Goal: Task Accomplishment & Management: Manage account settings

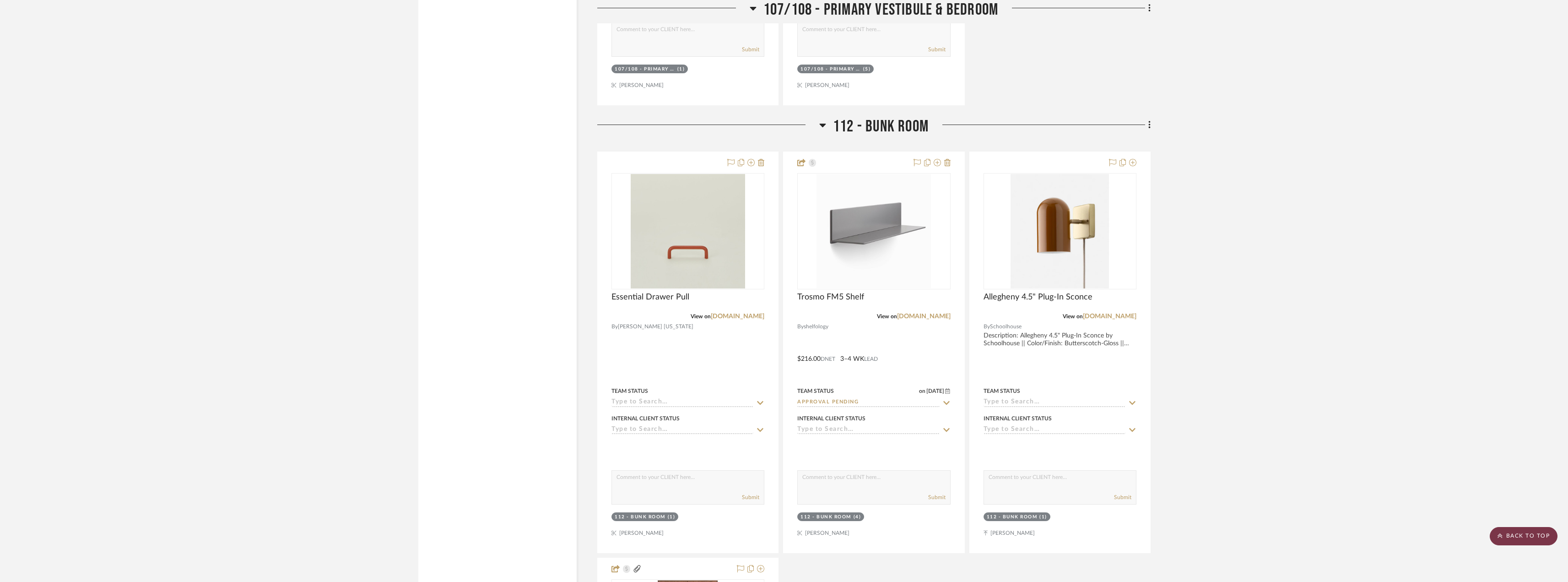
click at [1533, 535] on scroll-to-top-button "BACK TO TOP" at bounding box center [1523, 536] width 68 height 18
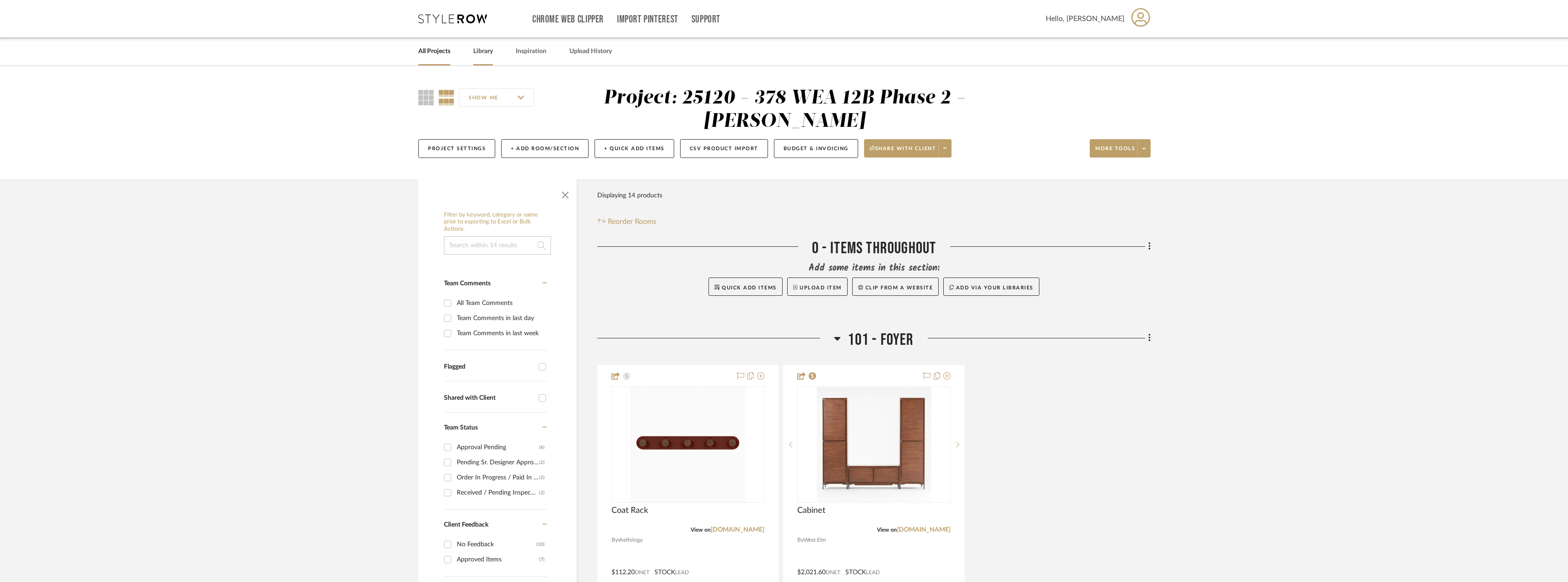
click at [482, 48] on link "Library" at bounding box center [483, 51] width 20 height 12
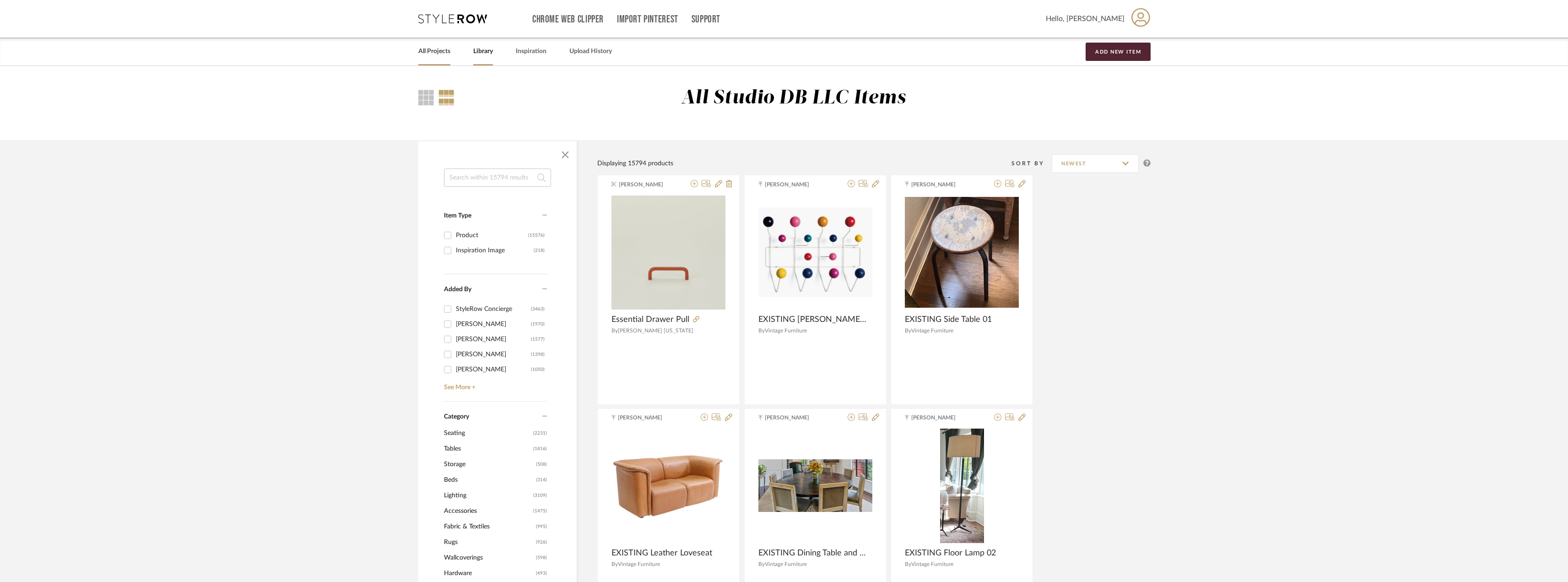
click at [444, 48] on link "All Projects" at bounding box center [434, 51] width 32 height 12
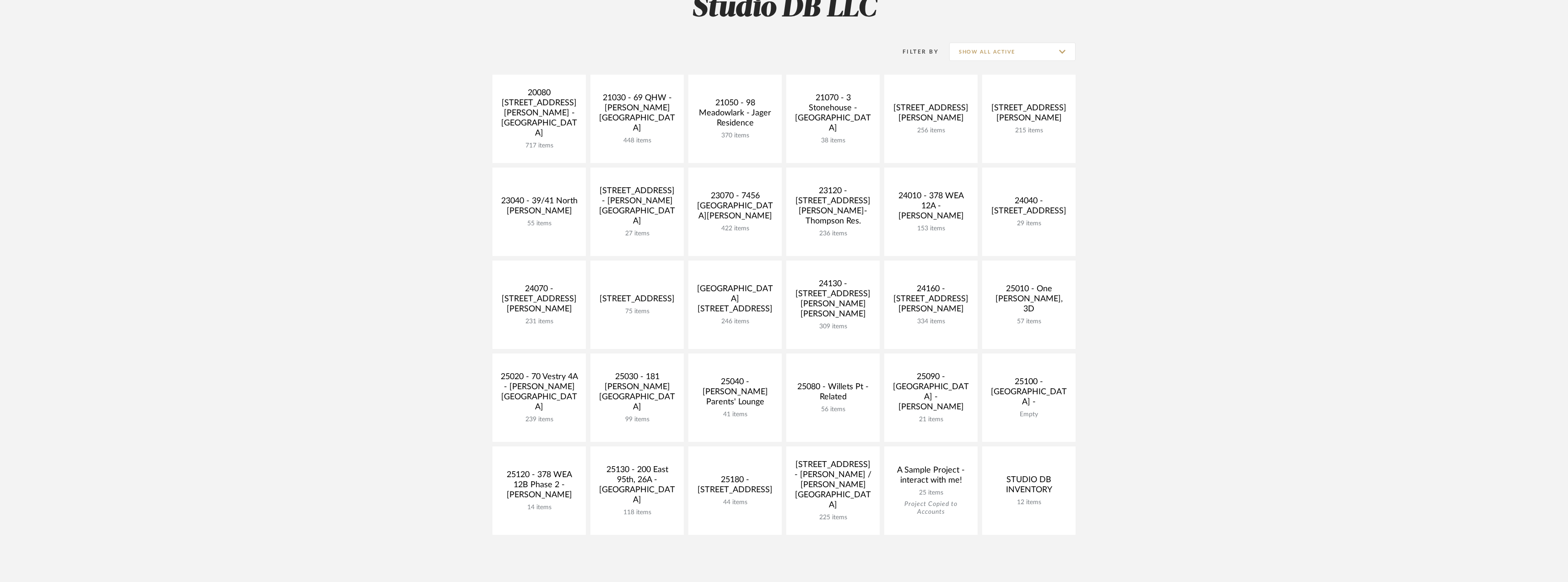
scroll to position [138, 0]
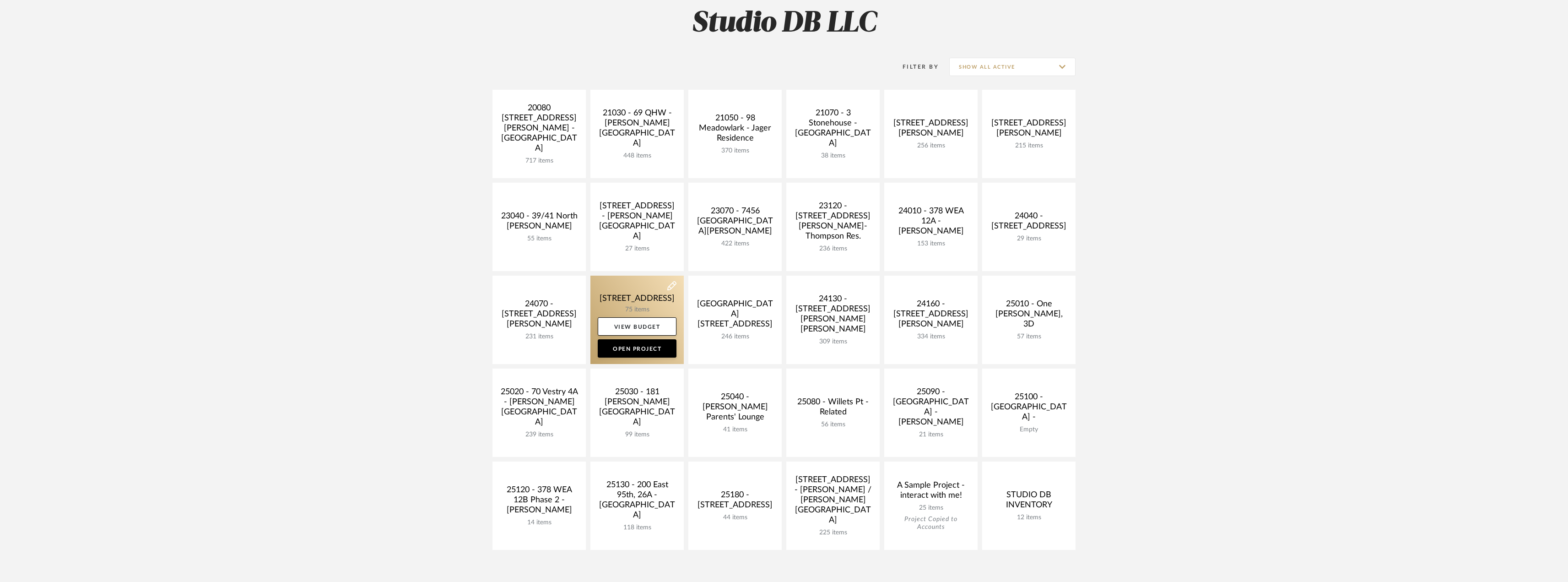
click at [650, 300] on link at bounding box center [637, 320] width 93 height 89
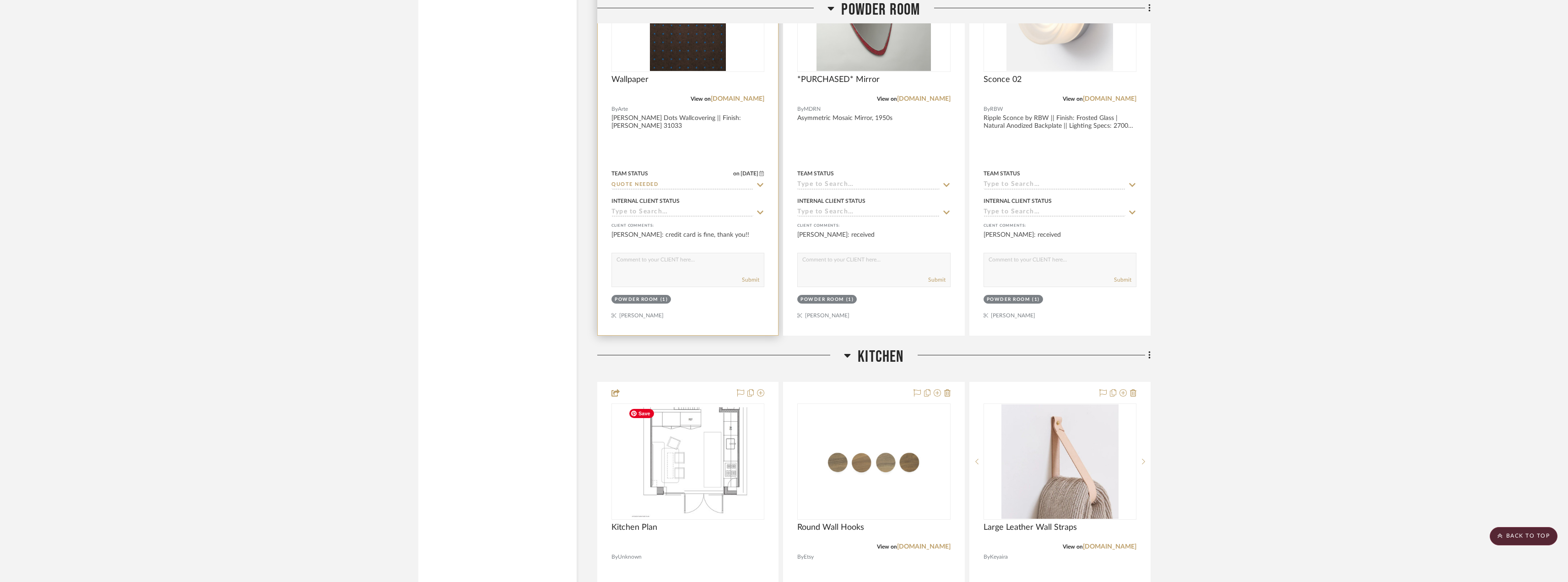
scroll to position [1785, 0]
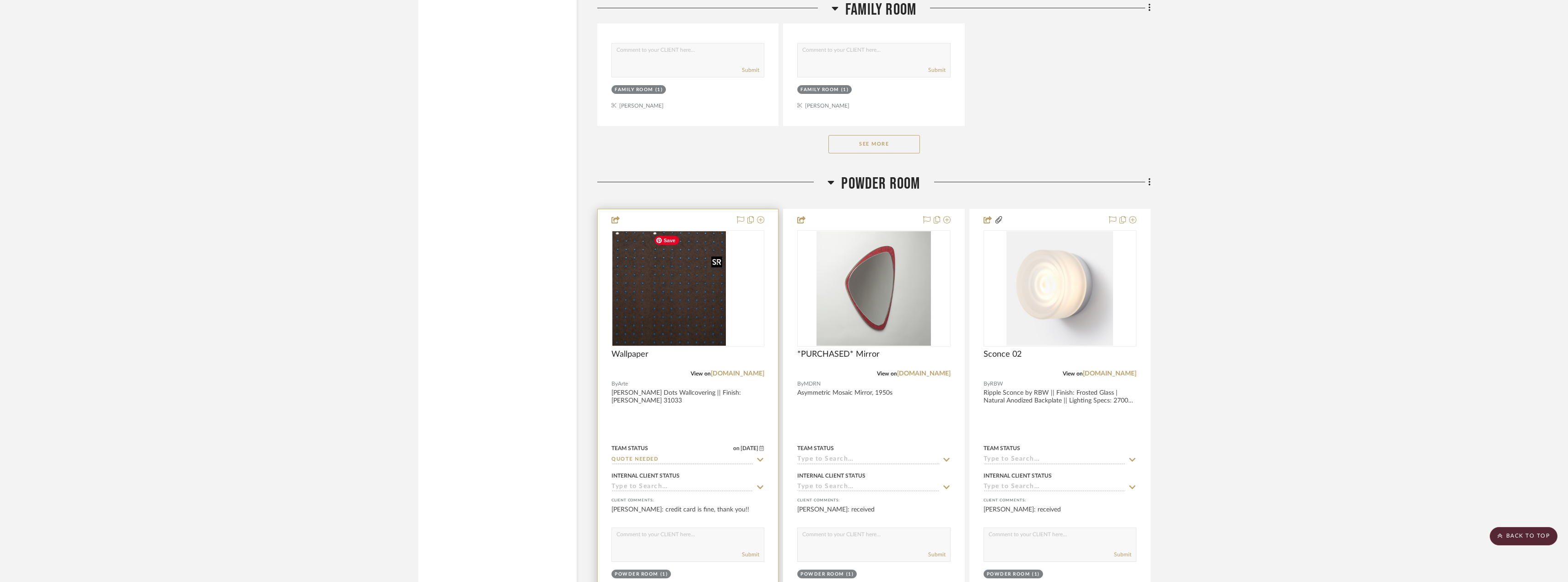
click at [688, 323] on img "0" at bounding box center [650, 288] width 76 height 114
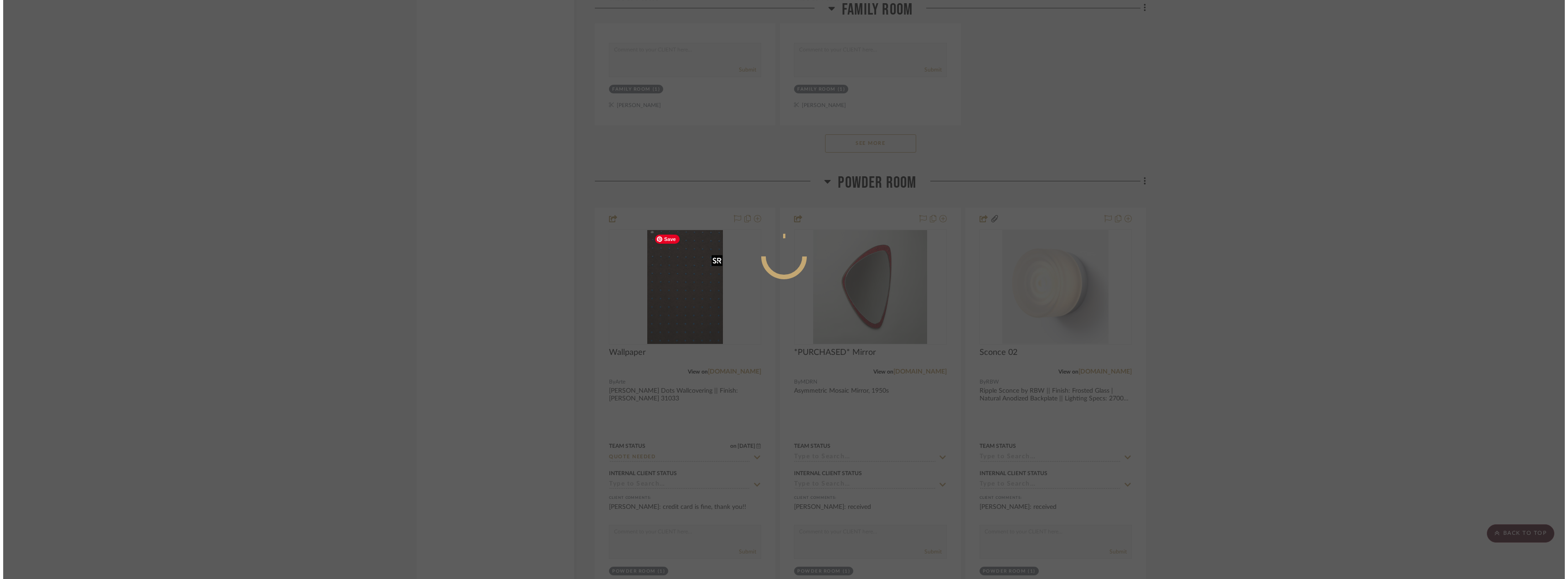
scroll to position [0, 0]
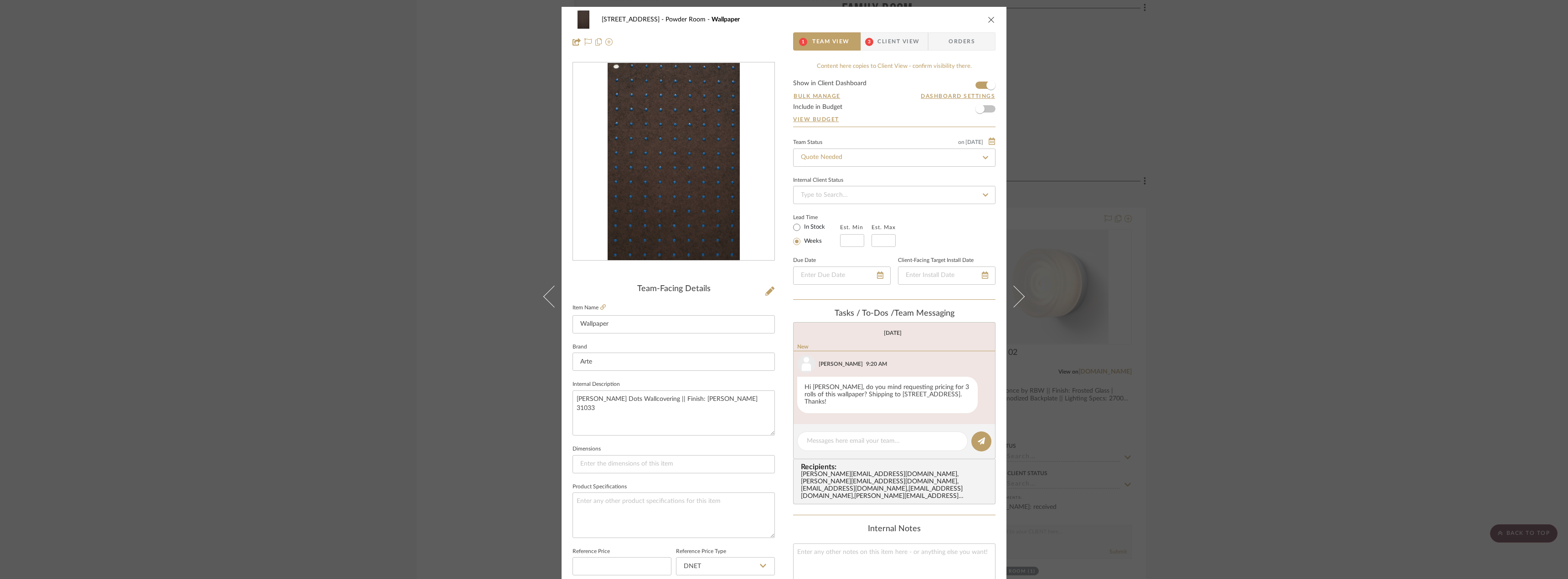
click at [886, 50] on div "[STREET_ADDRESS] Powder Room Wallpaper 1 Team View 3 Client View Orders" at bounding box center [784, 30] width 445 height 48
click at [889, 44] on span "Client View" at bounding box center [898, 41] width 42 height 18
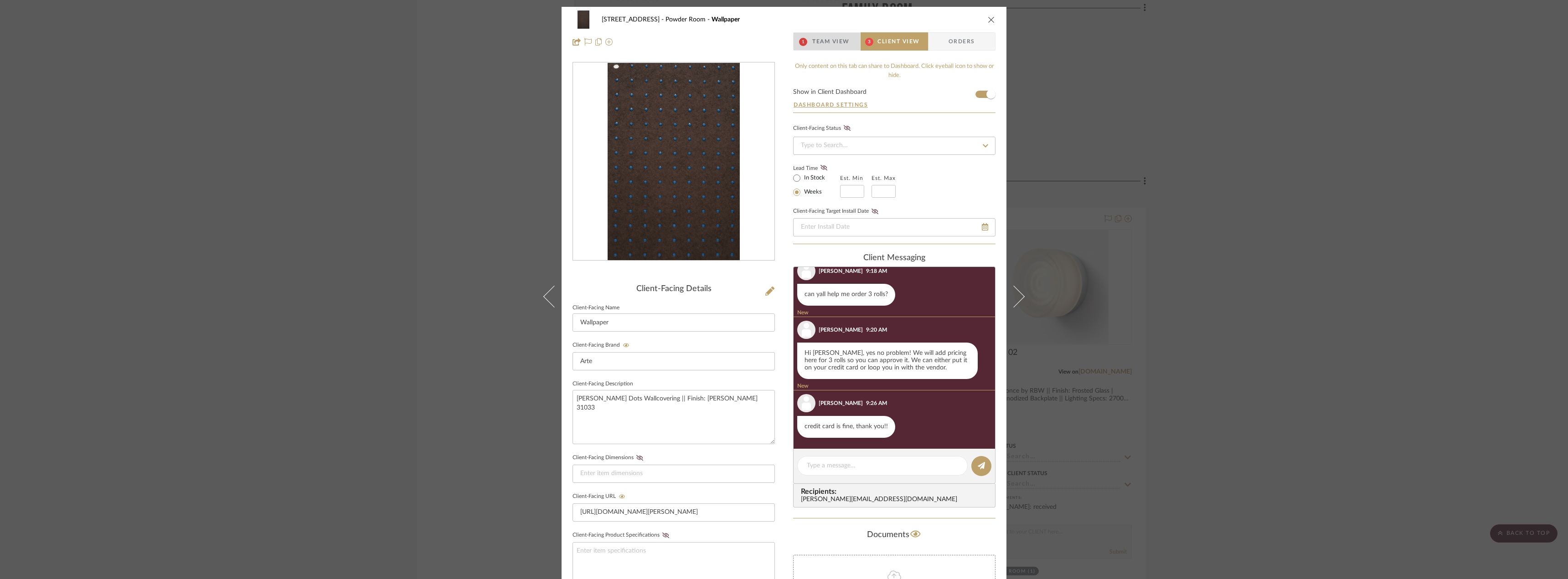
click at [827, 46] on span "Team View" at bounding box center [830, 41] width 37 height 18
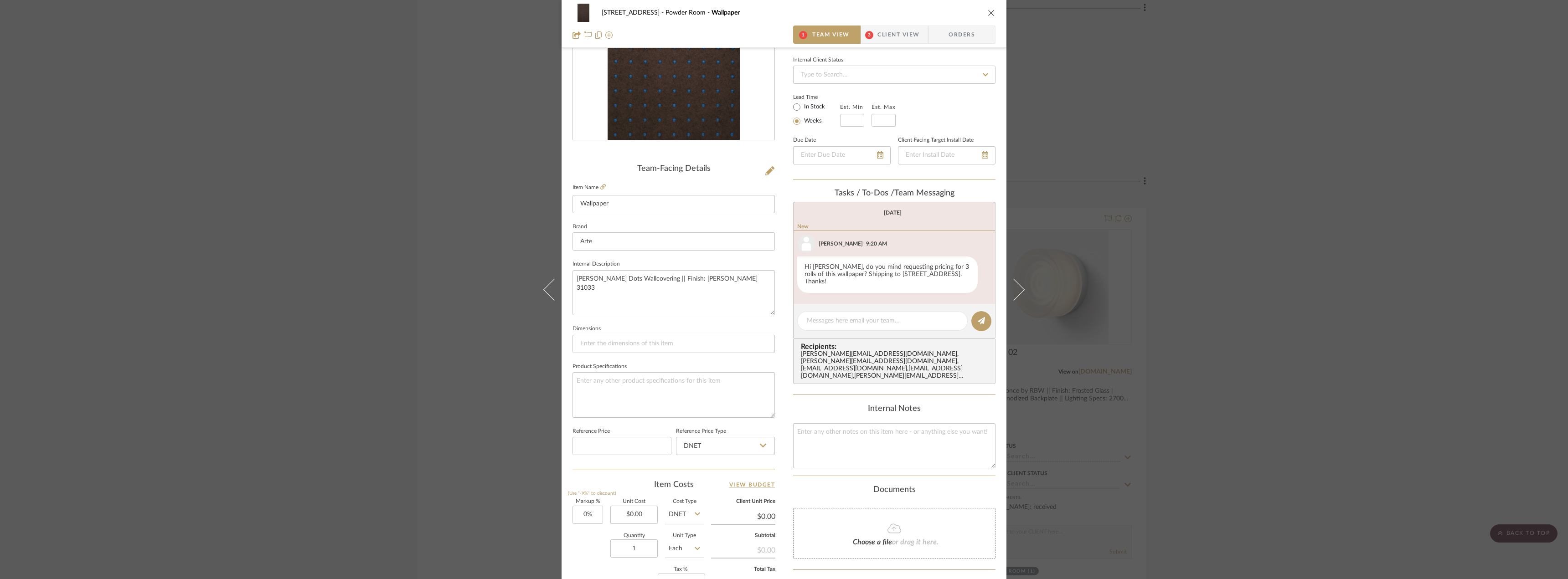
scroll to position [91, 0]
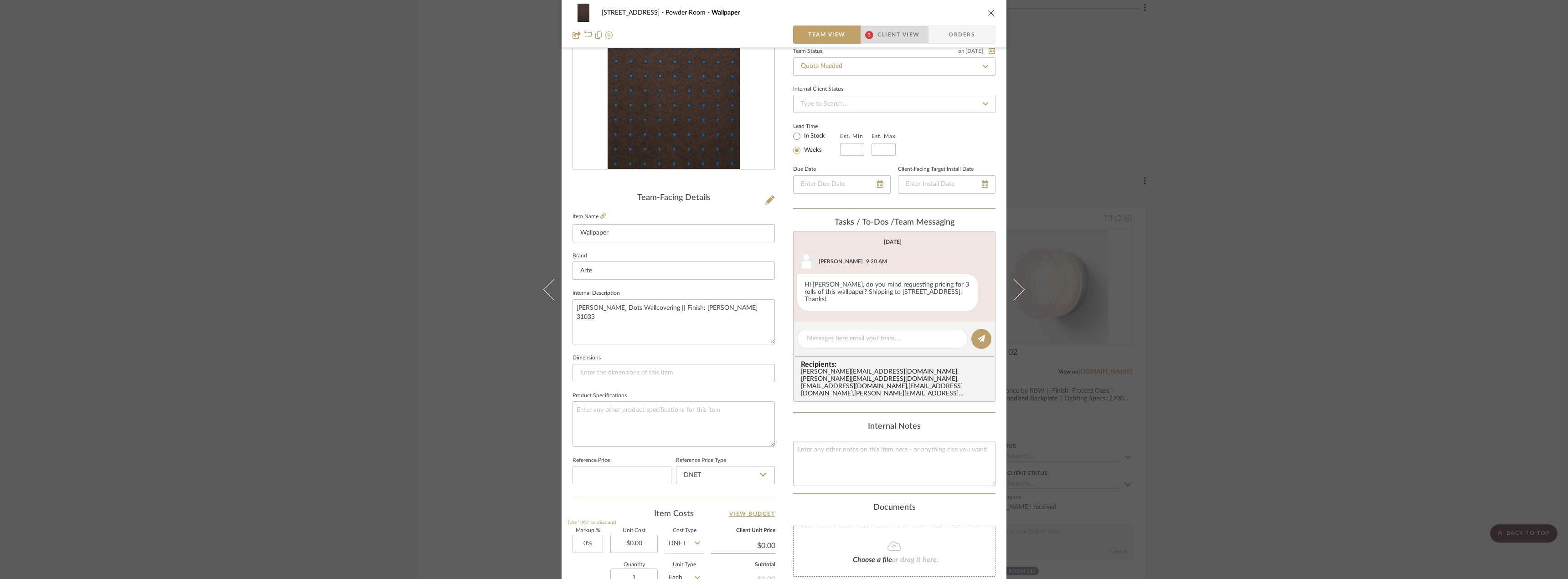
click at [880, 29] on span "Client View" at bounding box center [898, 35] width 42 height 18
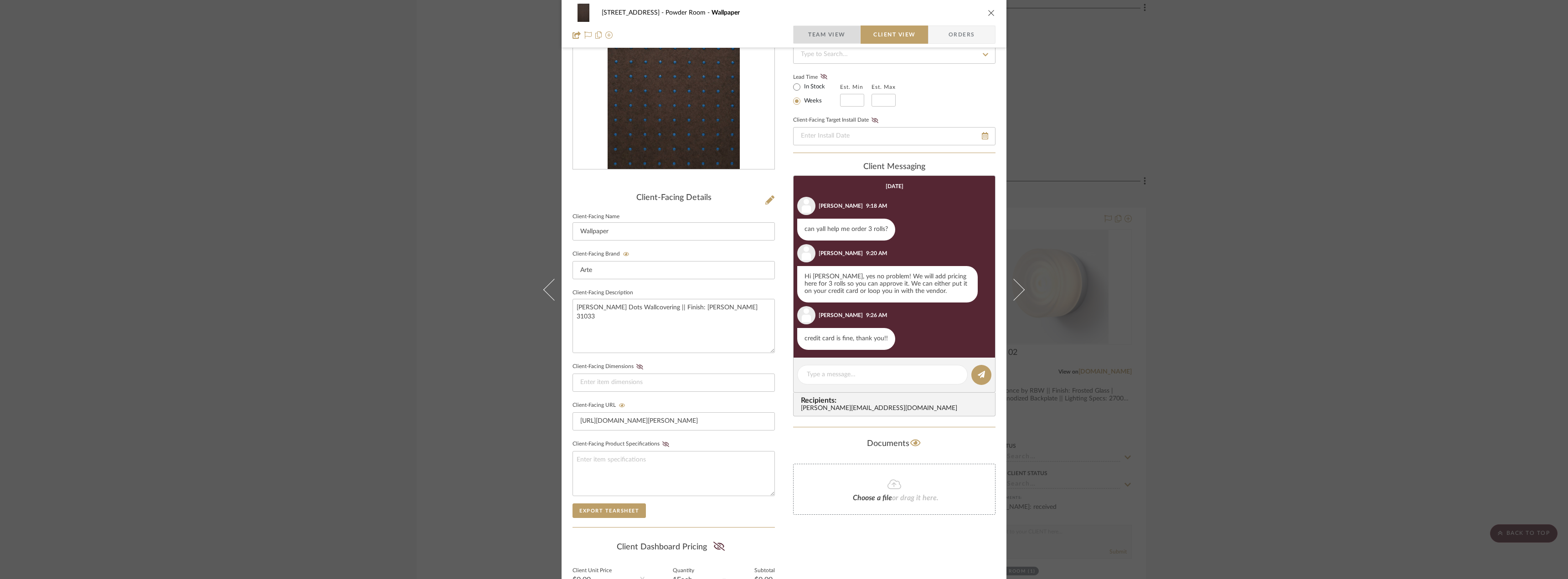
click at [819, 36] on span "Team View" at bounding box center [827, 35] width 37 height 18
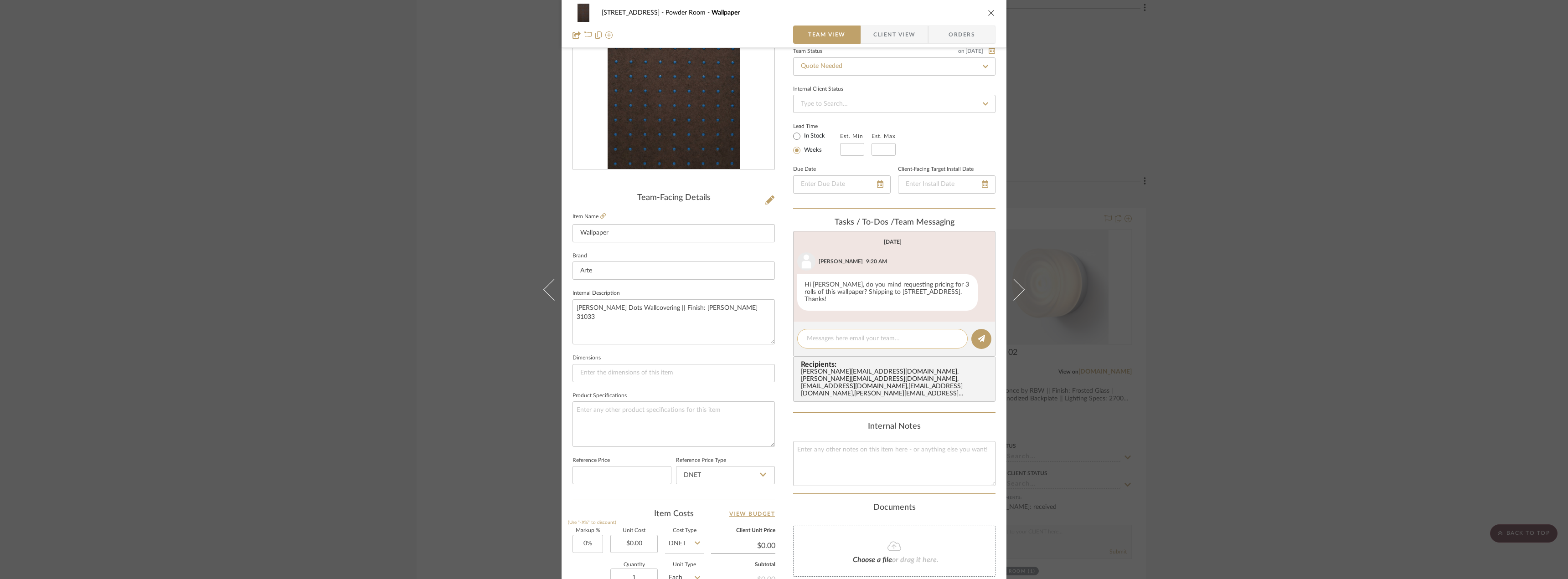
click at [839, 340] on textarea at bounding box center [882, 339] width 152 height 10
type textarea "Hi [PERSON_NAME], I can reach out about this!"
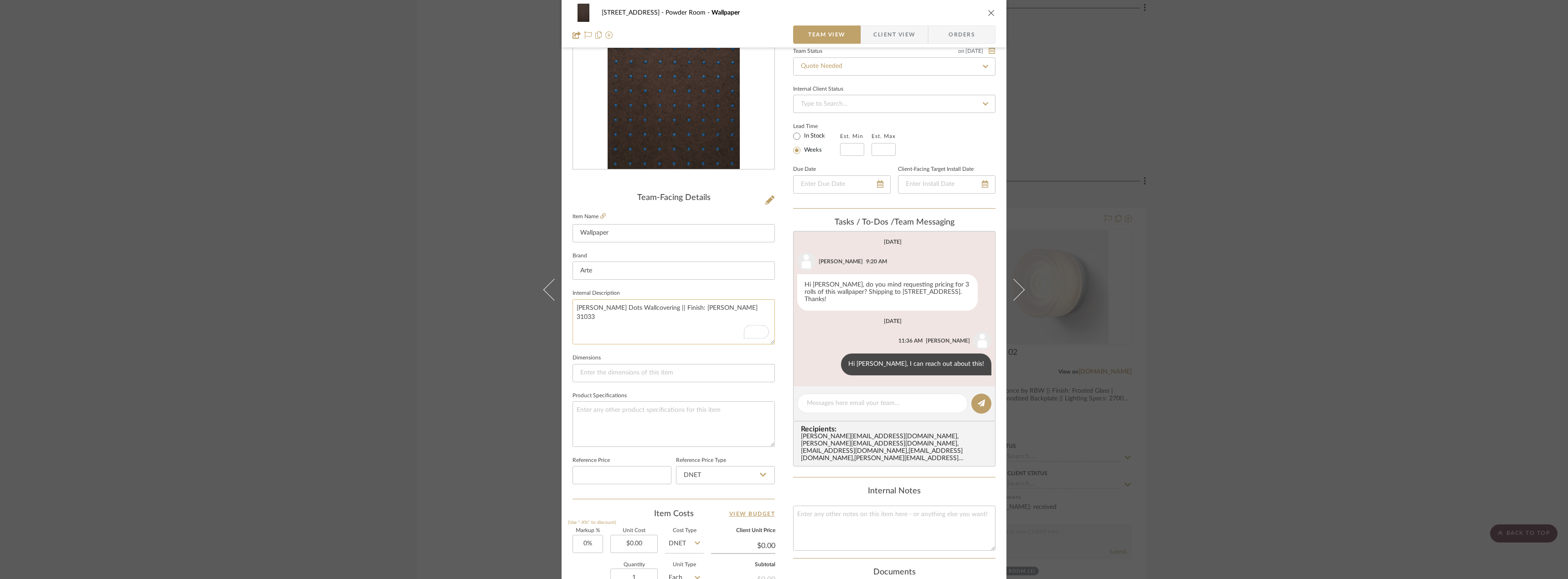
drag, startPoint x: 732, startPoint y: 309, endPoint x: 694, endPoint y: 308, distance: 38.0
click at [690, 311] on textarea "[PERSON_NAME] Dots Wallcovering || Finish: [PERSON_NAME] 31033" at bounding box center [674, 322] width 202 height 45
click at [600, 218] on icon at bounding box center [603, 215] width 5 height 5
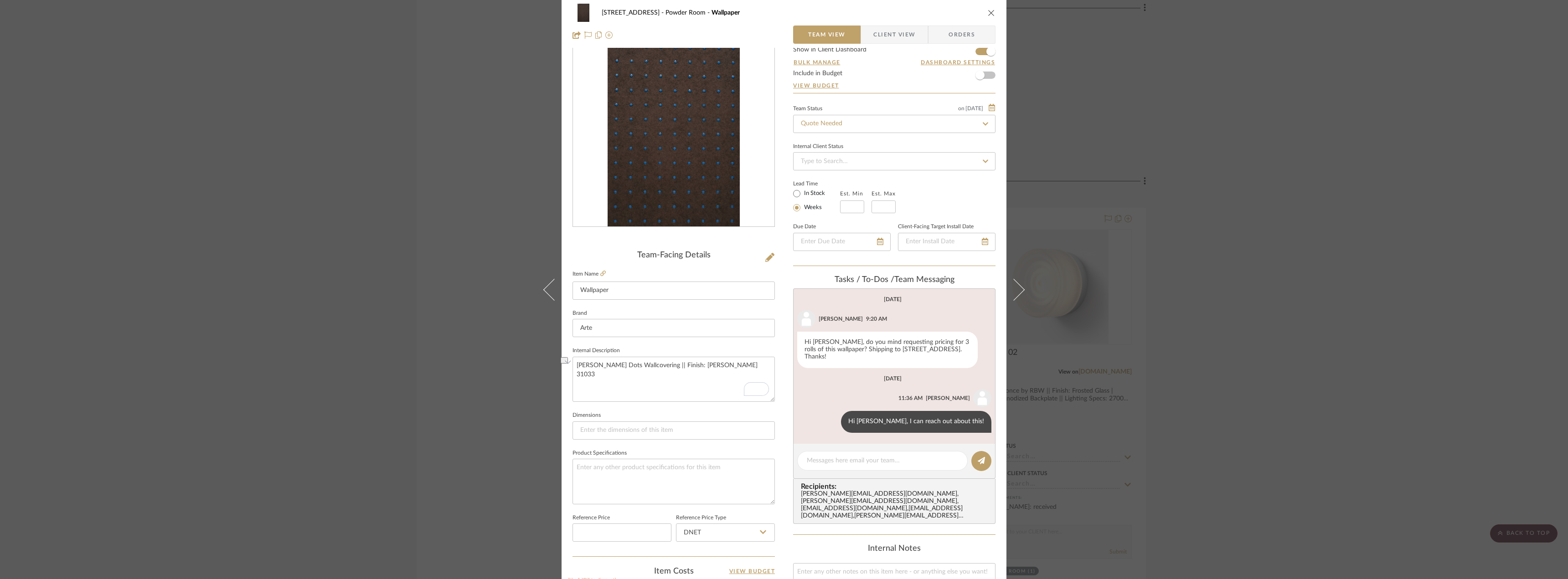
scroll to position [0, 0]
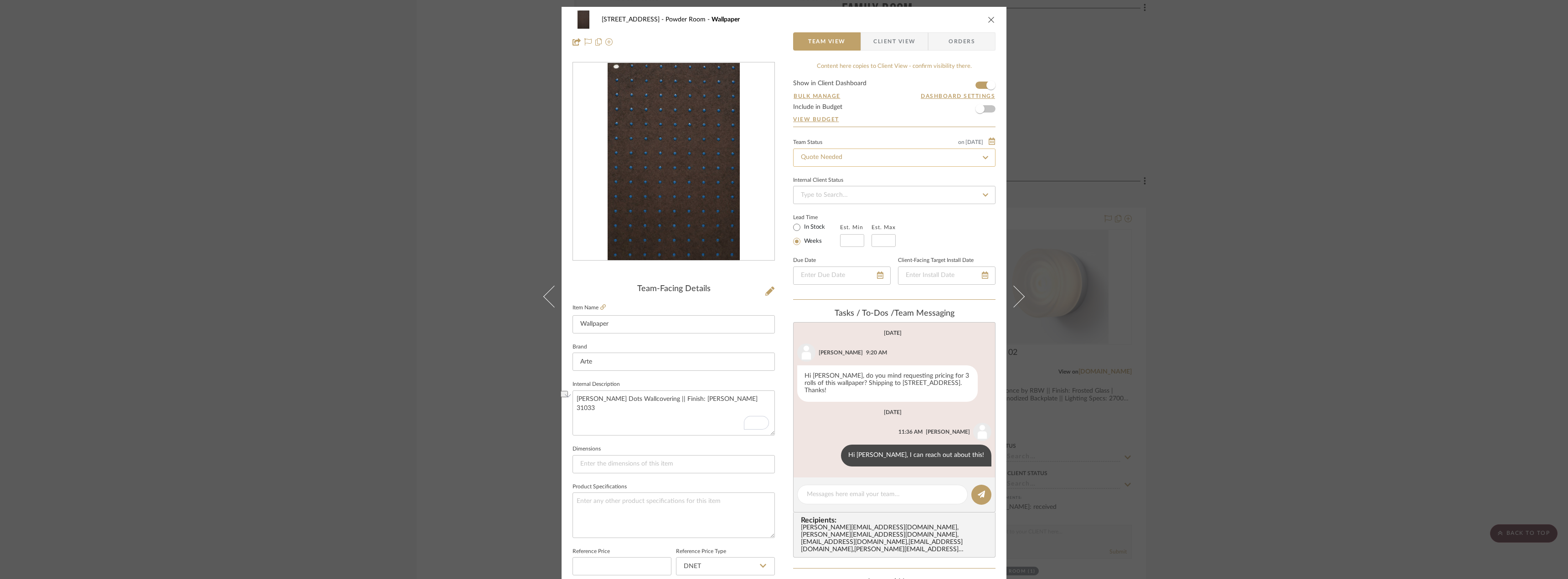
click at [852, 159] on input "Quote Needed" at bounding box center [894, 158] width 202 height 18
type input "quote"
click at [858, 207] on span "Quote or Bid Requested" at bounding box center [833, 205] width 68 height 6
type input "[DATE]"
type input "Quote or Bid Requested"
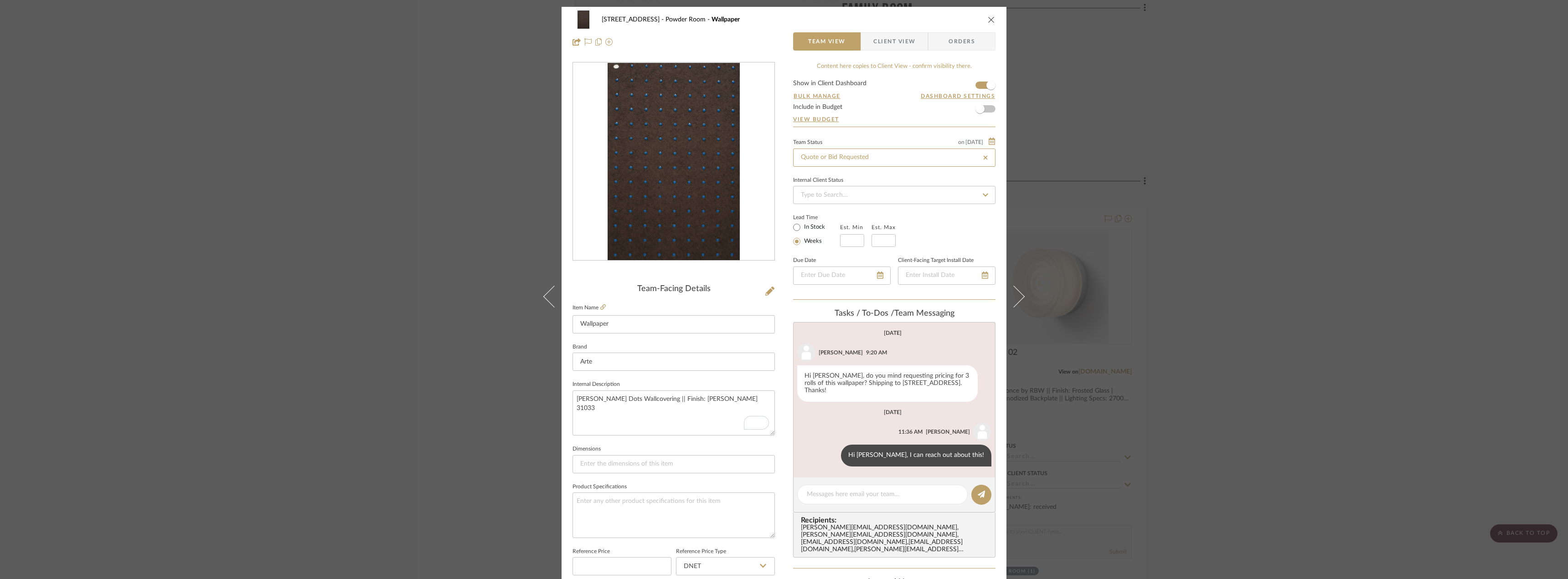
type input "[DATE]"
type input "Quote or Bid Requested"
click at [400, 106] on div "24080 - [STREET_ADDRESS] Powder Room Wallpaper Team View Client View Orders Tea…" at bounding box center [784, 290] width 1568 height 579
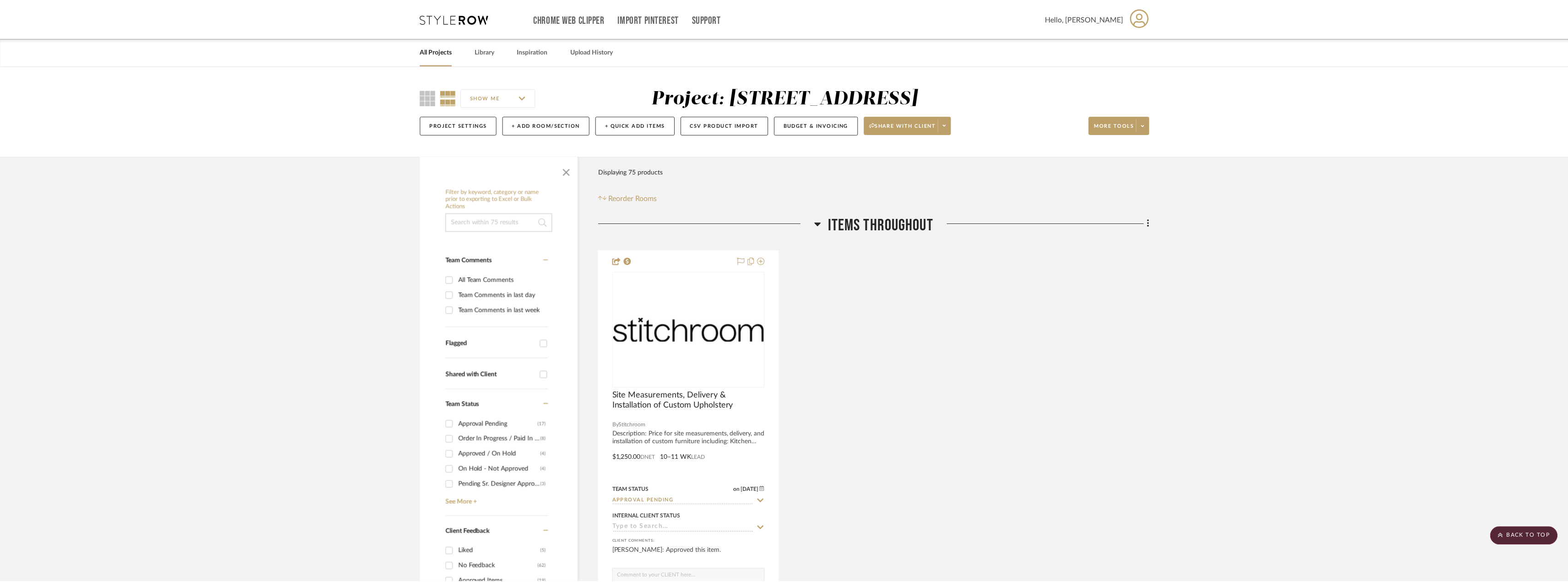
scroll to position [1785, 0]
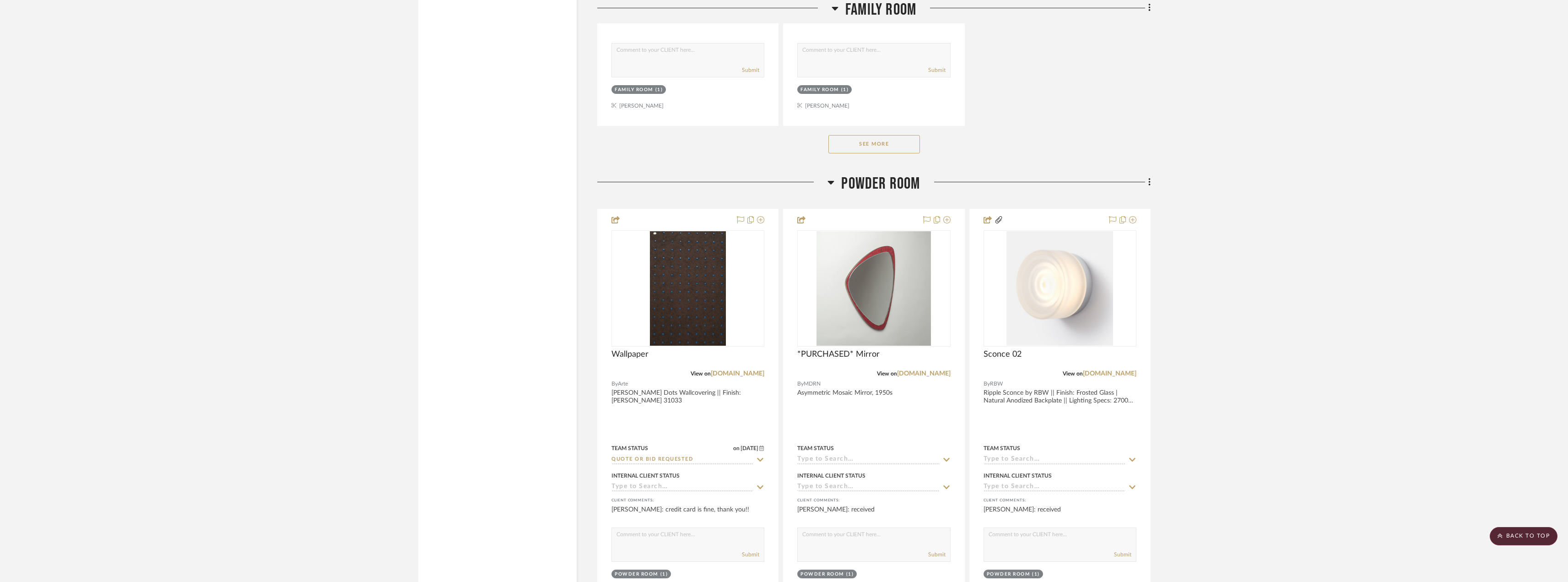
drag, startPoint x: 1533, startPoint y: 528, endPoint x: 1519, endPoint y: 518, distance: 17.2
click at [1531, 533] on scroll-to-top-button "BACK TO TOP" at bounding box center [1523, 536] width 68 height 18
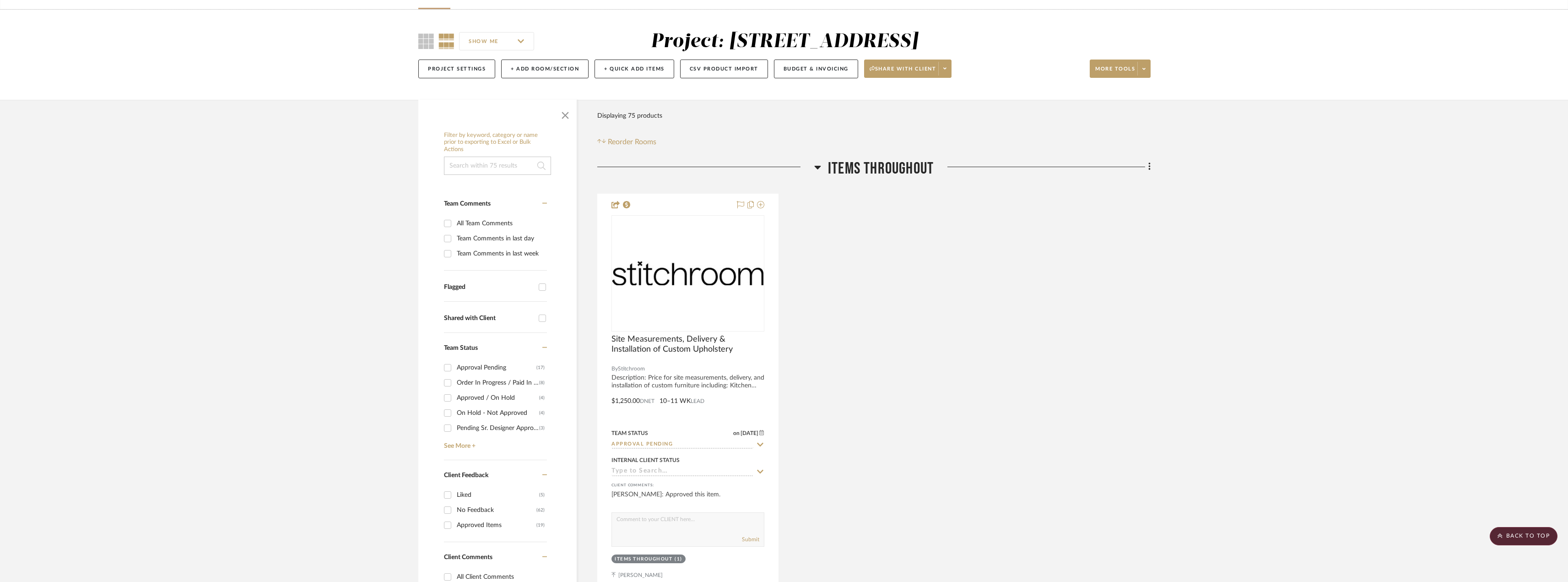
scroll to position [0, 0]
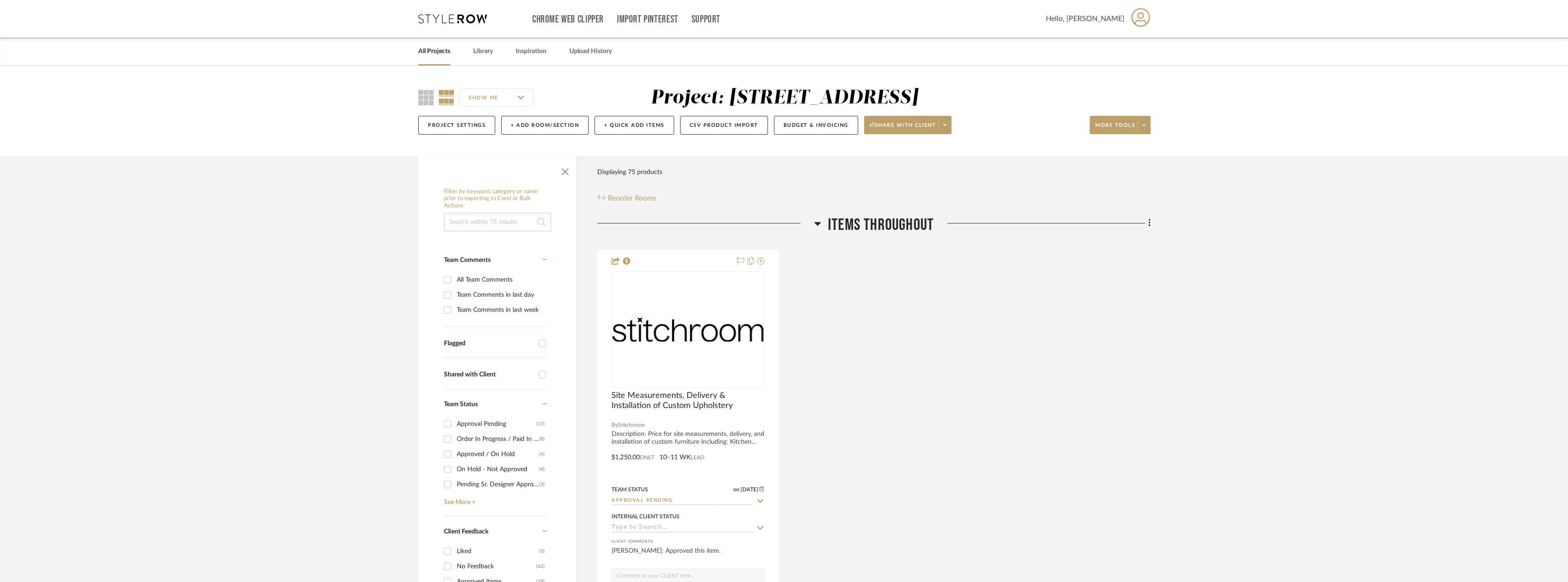
click at [440, 51] on link "All Projects" at bounding box center [434, 51] width 32 height 12
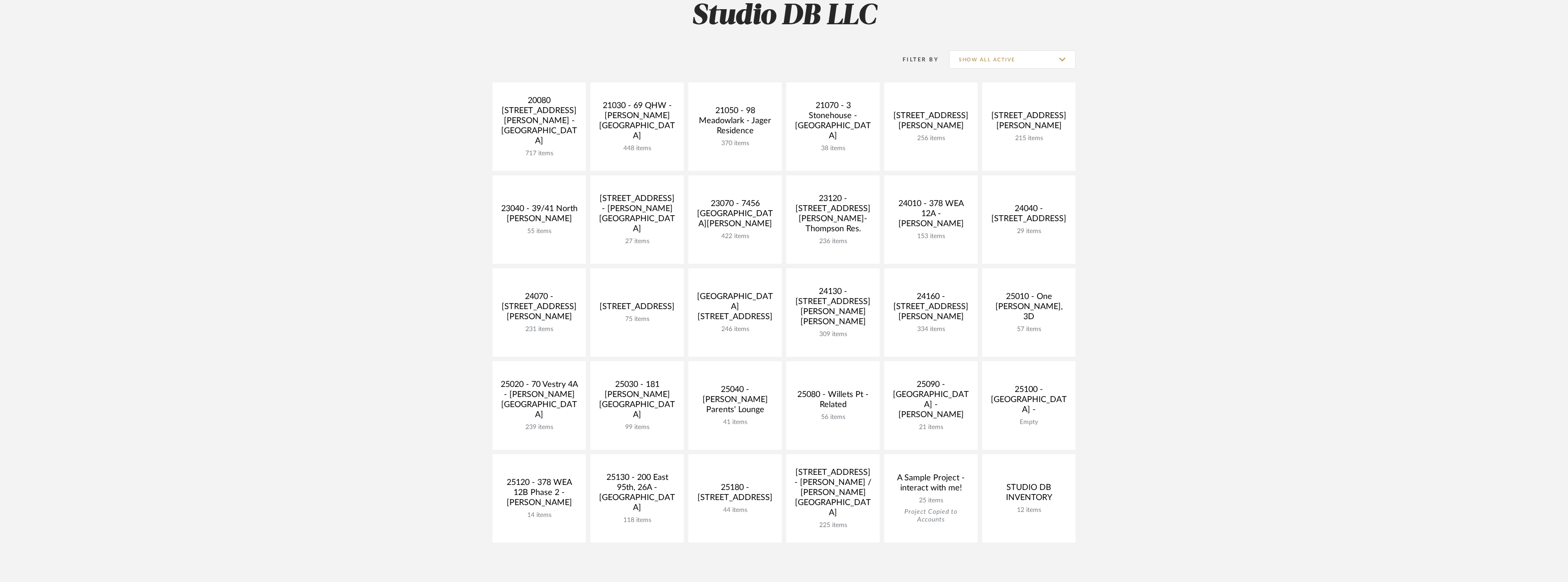
scroll to position [229, 0]
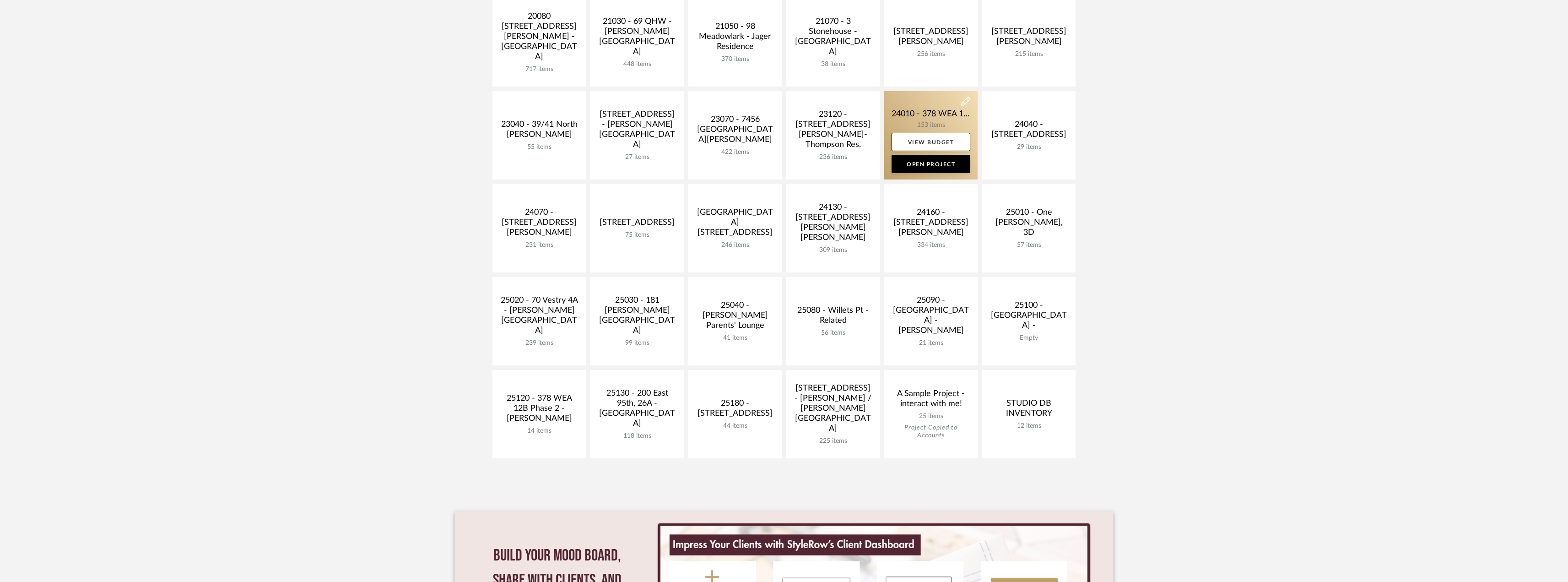
click at [906, 111] on link at bounding box center [931, 135] width 93 height 89
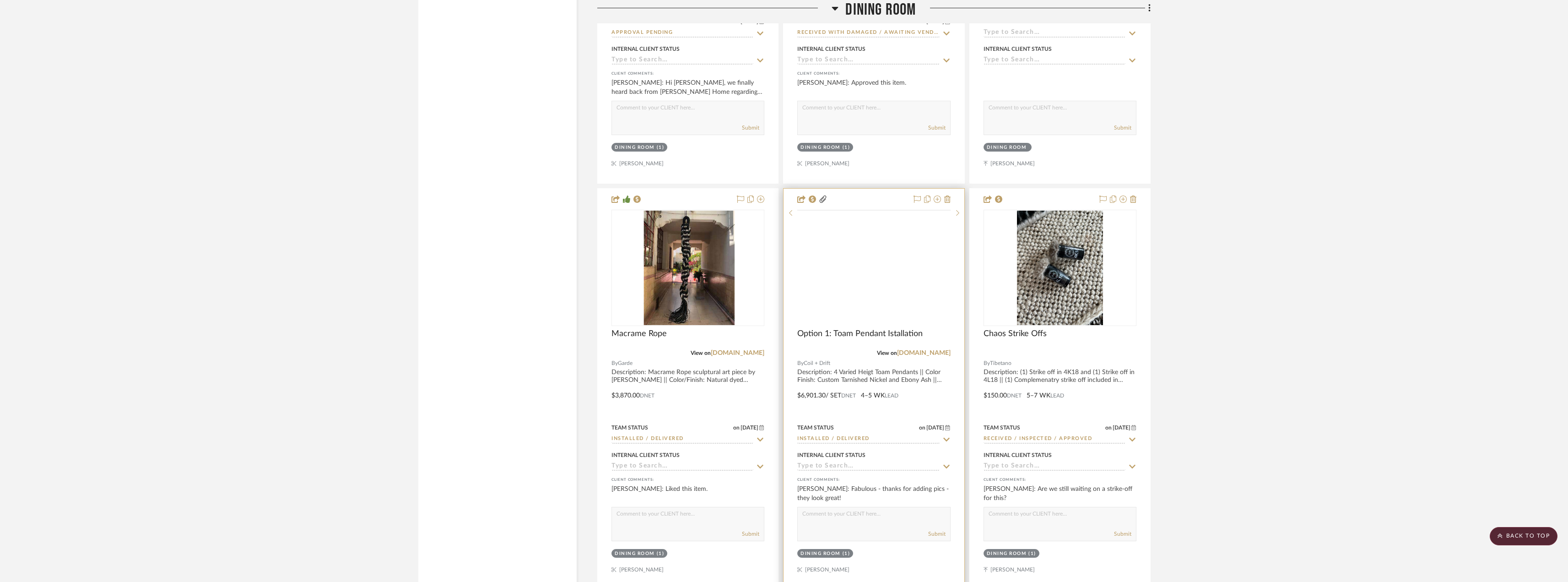
scroll to position [4669, 0]
